Goal: Transaction & Acquisition: Book appointment/travel/reservation

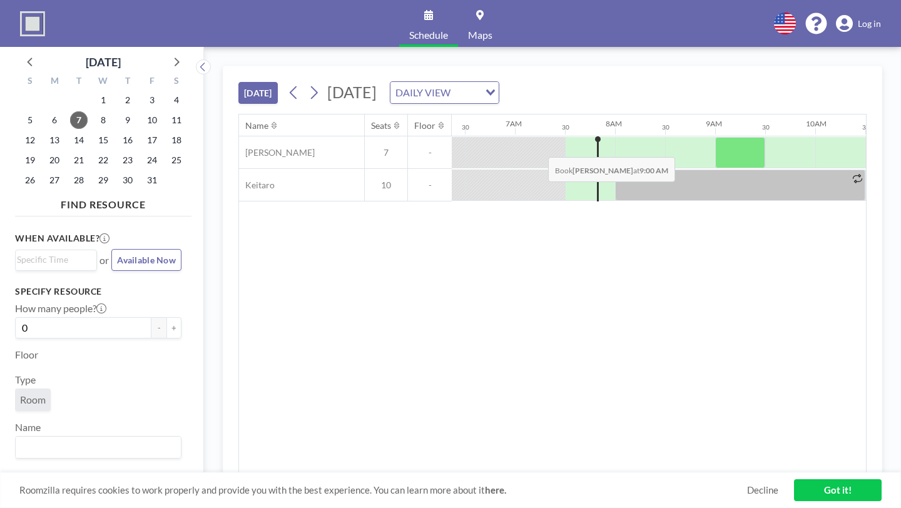
scroll to position [0, 638]
click at [864, 137] on div at bounding box center [889, 152] width 50 height 31
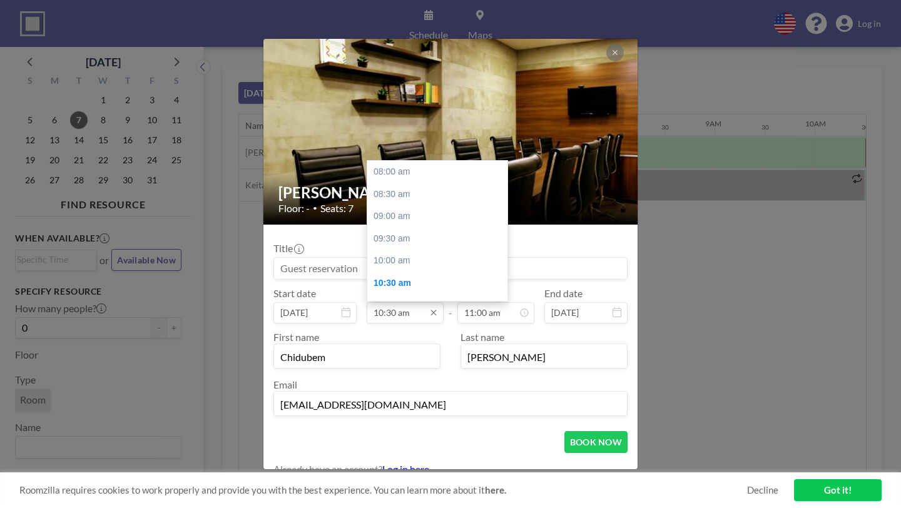
scroll to position [100, 0]
click at [412, 194] on div "11:00 am" at bounding box center [437, 205] width 140 height 23
type input "11:00 am"
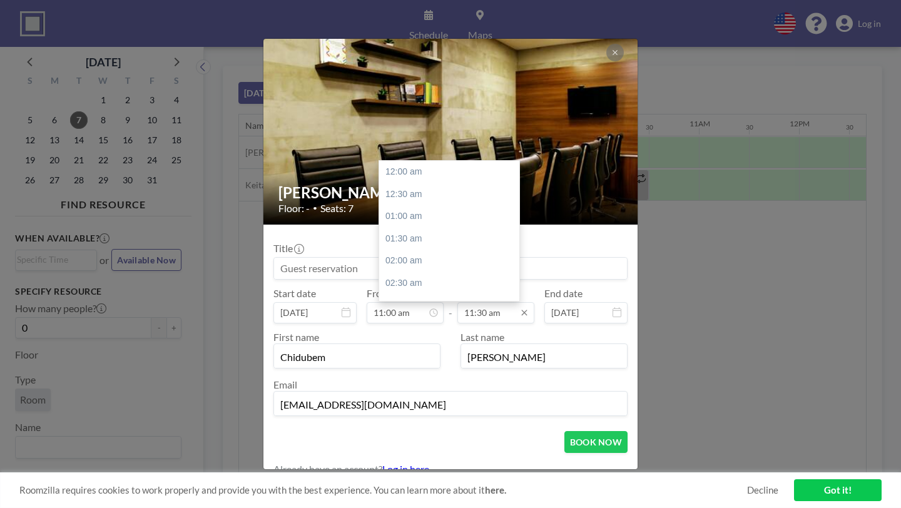
scroll to position [459, 0]
click at [411, 236] on div "12:00 pm" at bounding box center [449, 247] width 140 height 23
type input "12:00 pm"
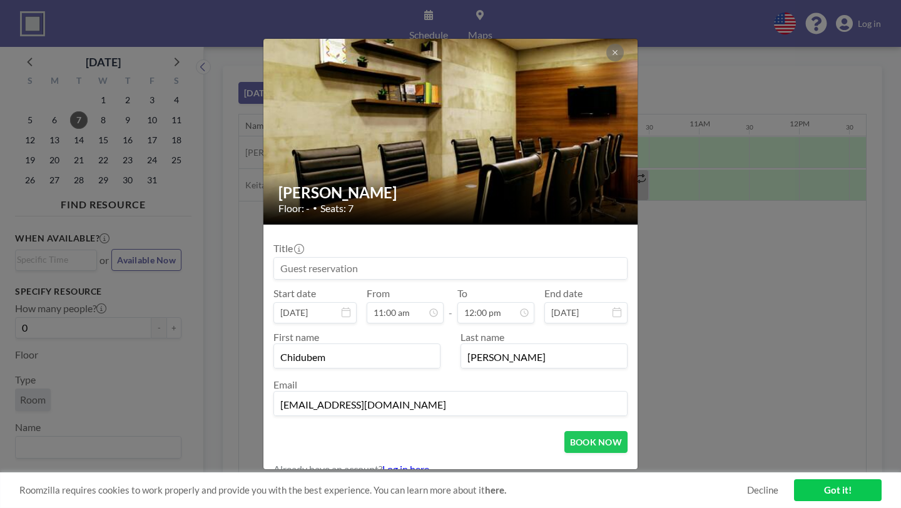
click at [467, 287] on div "To 12:00 pm" at bounding box center [495, 305] width 77 height 36
click at [372, 261] on input at bounding box center [450, 268] width 353 height 21
type input "Sales Meeting"
click at [567, 431] on button "BOOK NOW" at bounding box center [595, 442] width 63 height 22
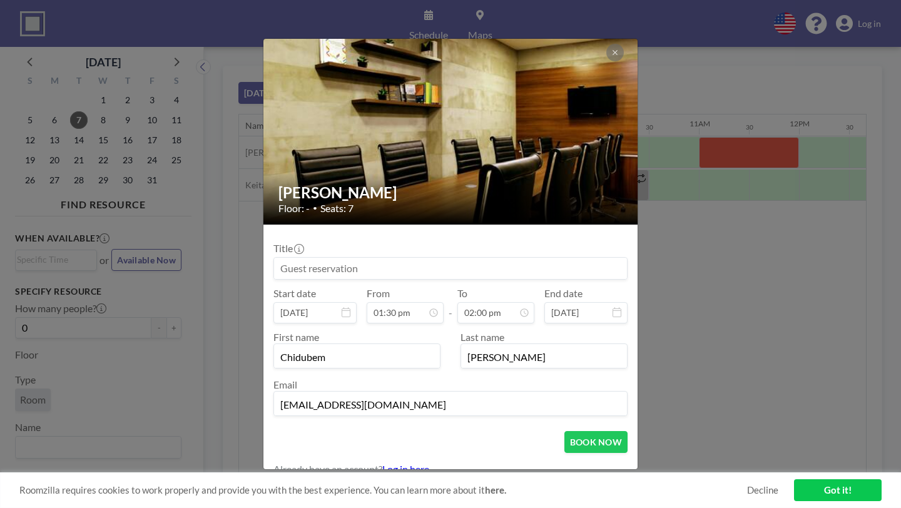
click at [357, 262] on input at bounding box center [450, 268] width 353 height 21
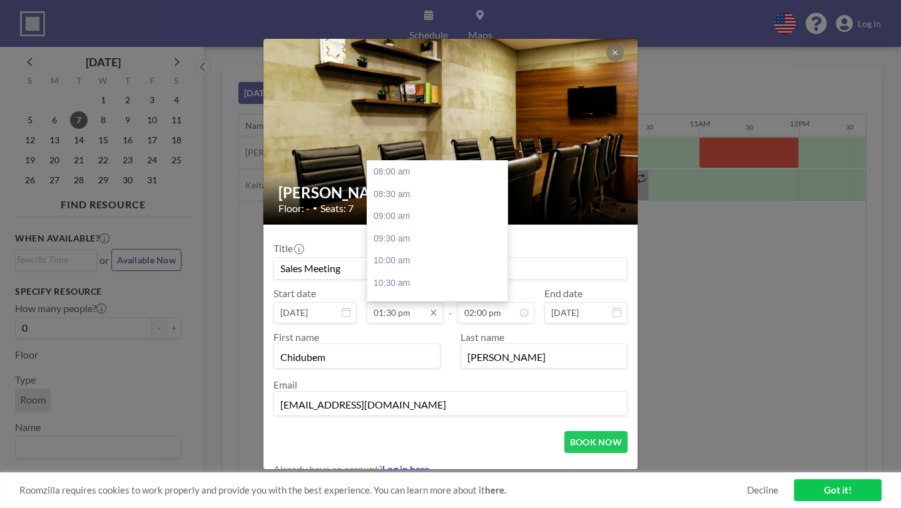
scroll to position [220, 0]
type input "Sales Meeting"
click at [403, 208] on div "02:00 pm" at bounding box center [437, 219] width 140 height 23
type input "02:00 pm"
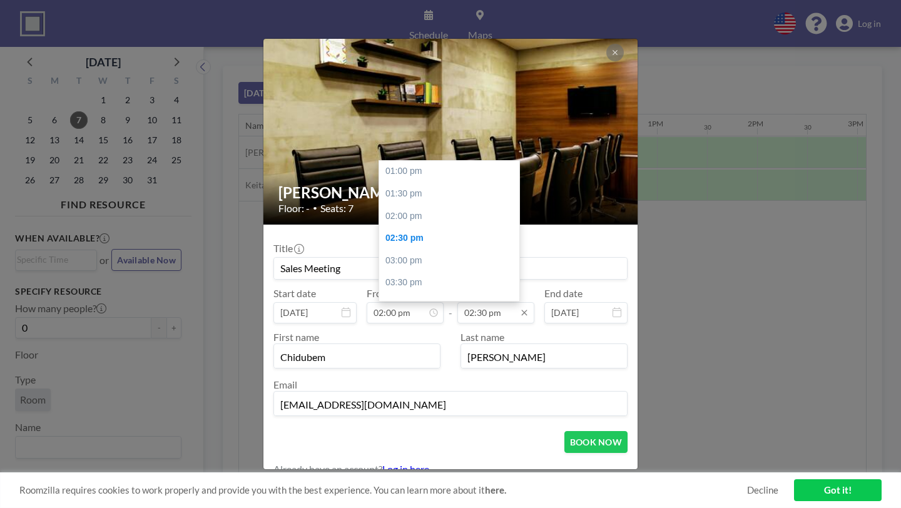
scroll to position [0, 1098]
click at [418, 294] on div "04:00 pm" at bounding box center [449, 305] width 140 height 23
click at [408, 266] on div "03:00 pm" at bounding box center [449, 277] width 140 height 23
type input "03:00 pm"
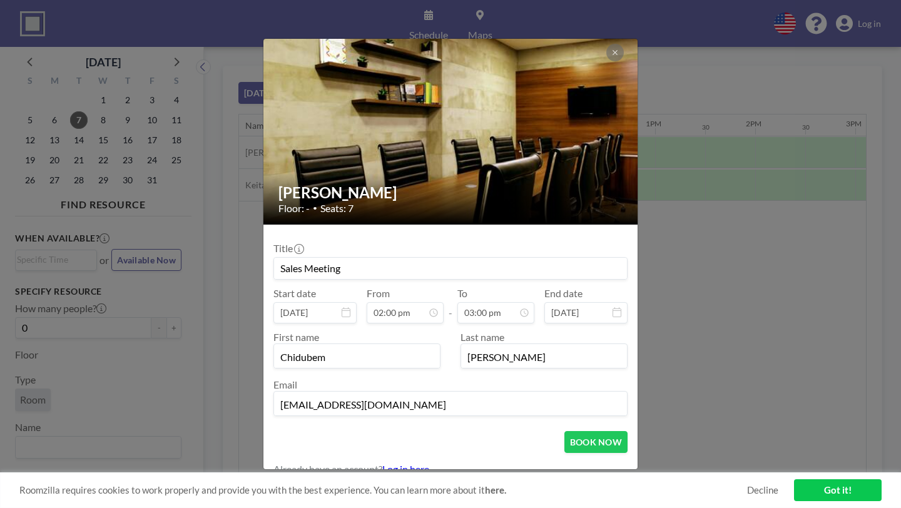
scroll to position [599, 0]
click at [565, 431] on button "BOOK NOW" at bounding box center [595, 442] width 63 height 22
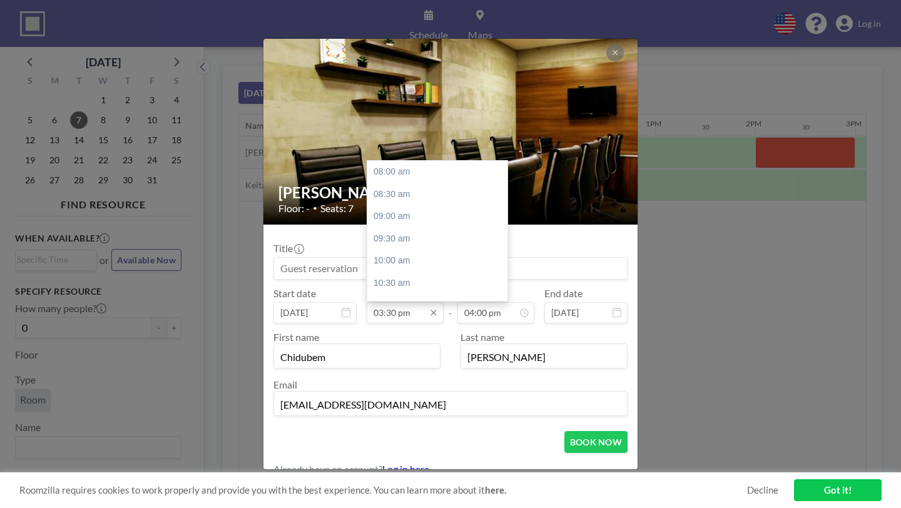
scroll to position [300, 0]
click at [420, 217] on div "04:00 pm" at bounding box center [437, 228] width 140 height 23
type input "04:00 pm"
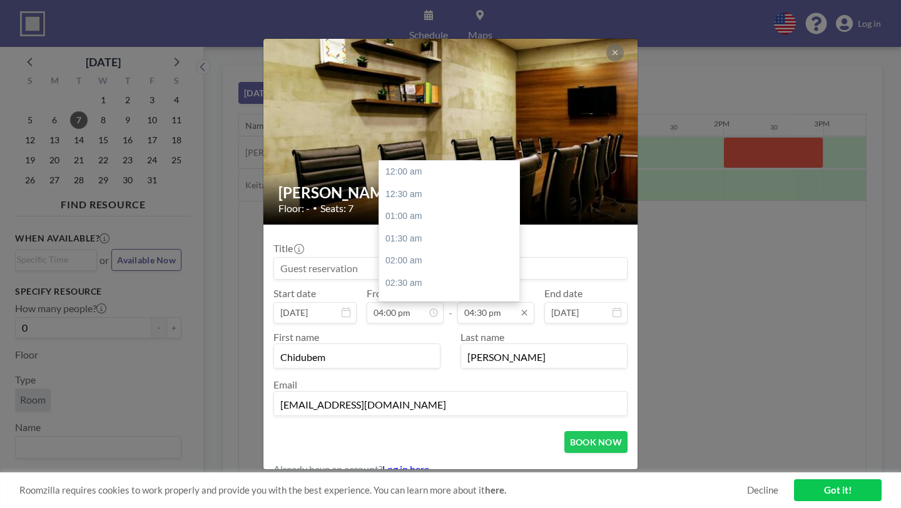
scroll to position [659, 0]
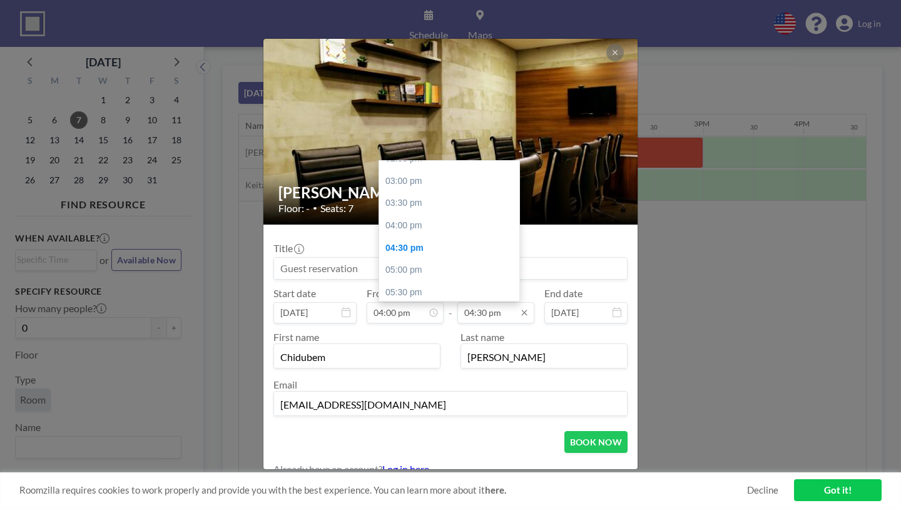
click at [490, 302] on input "04:30 pm" at bounding box center [495, 312] width 77 height 21
click at [414, 259] on div "05:00 pm" at bounding box center [449, 270] width 140 height 23
type input "05:00 pm"
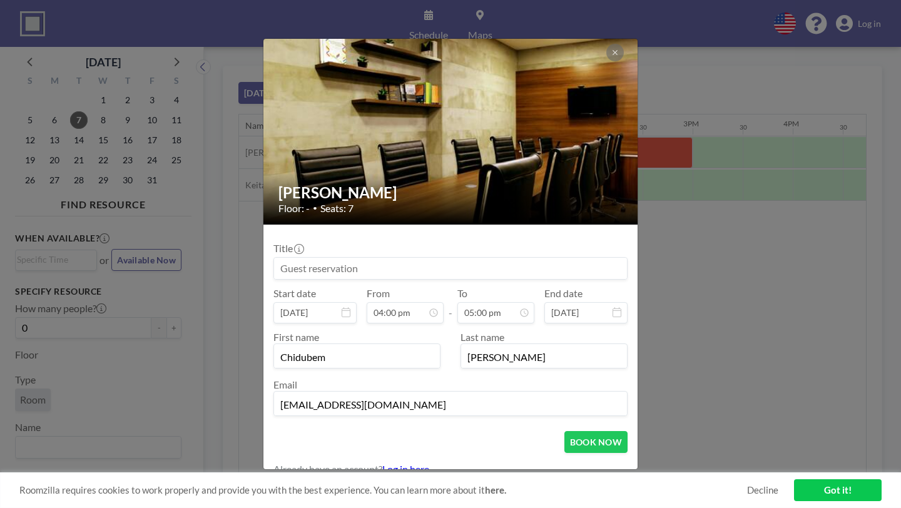
click at [382, 258] on input at bounding box center [450, 268] width 353 height 21
type input "Sales Meeting (Internal)"
click at [565, 431] on button "BOOK NOW" at bounding box center [595, 442] width 63 height 22
